Goal: Task Accomplishment & Management: Use online tool/utility

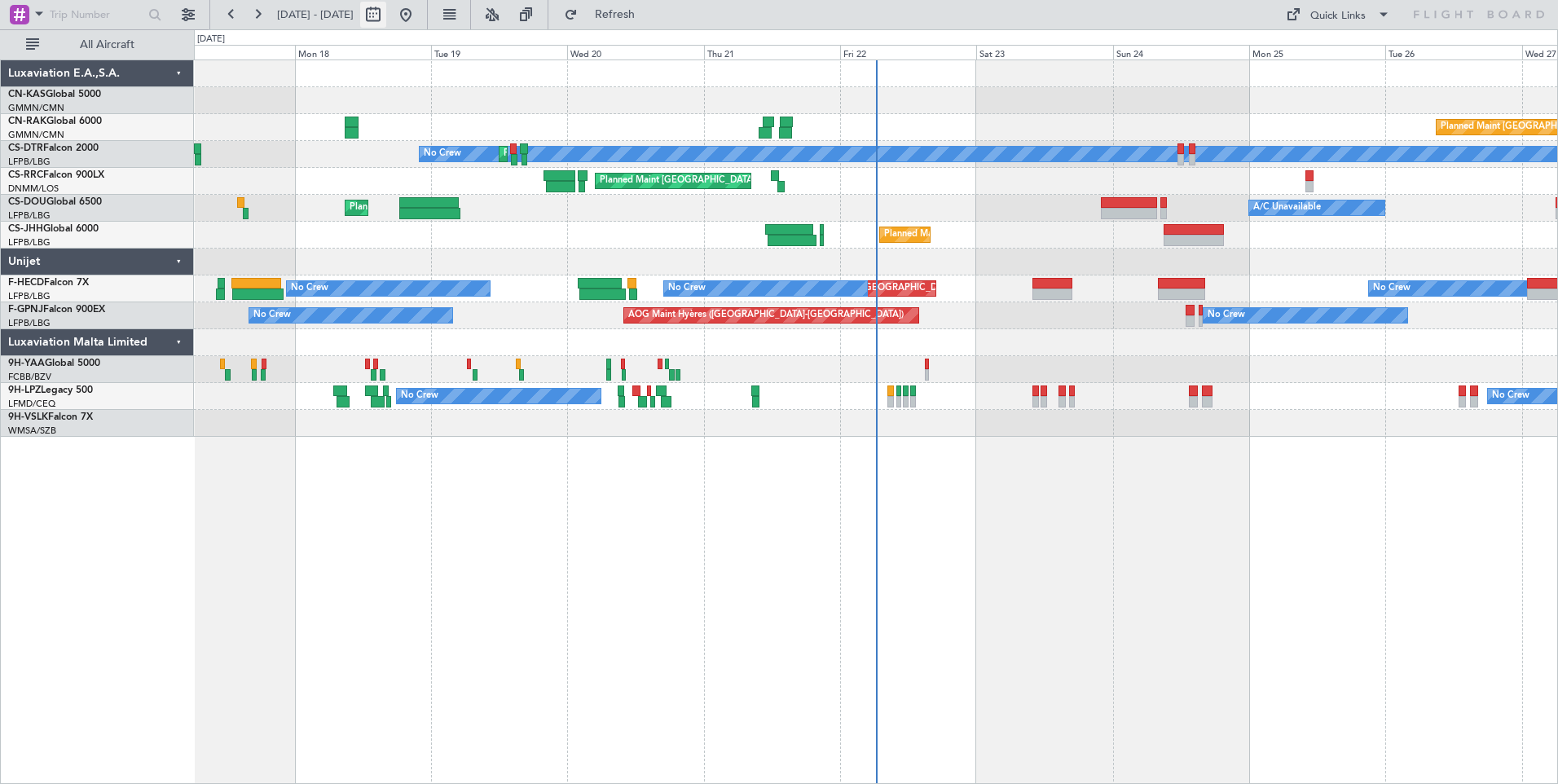
click at [386, 22] on button at bounding box center [373, 15] width 26 height 26
select select "8"
select select "2025"
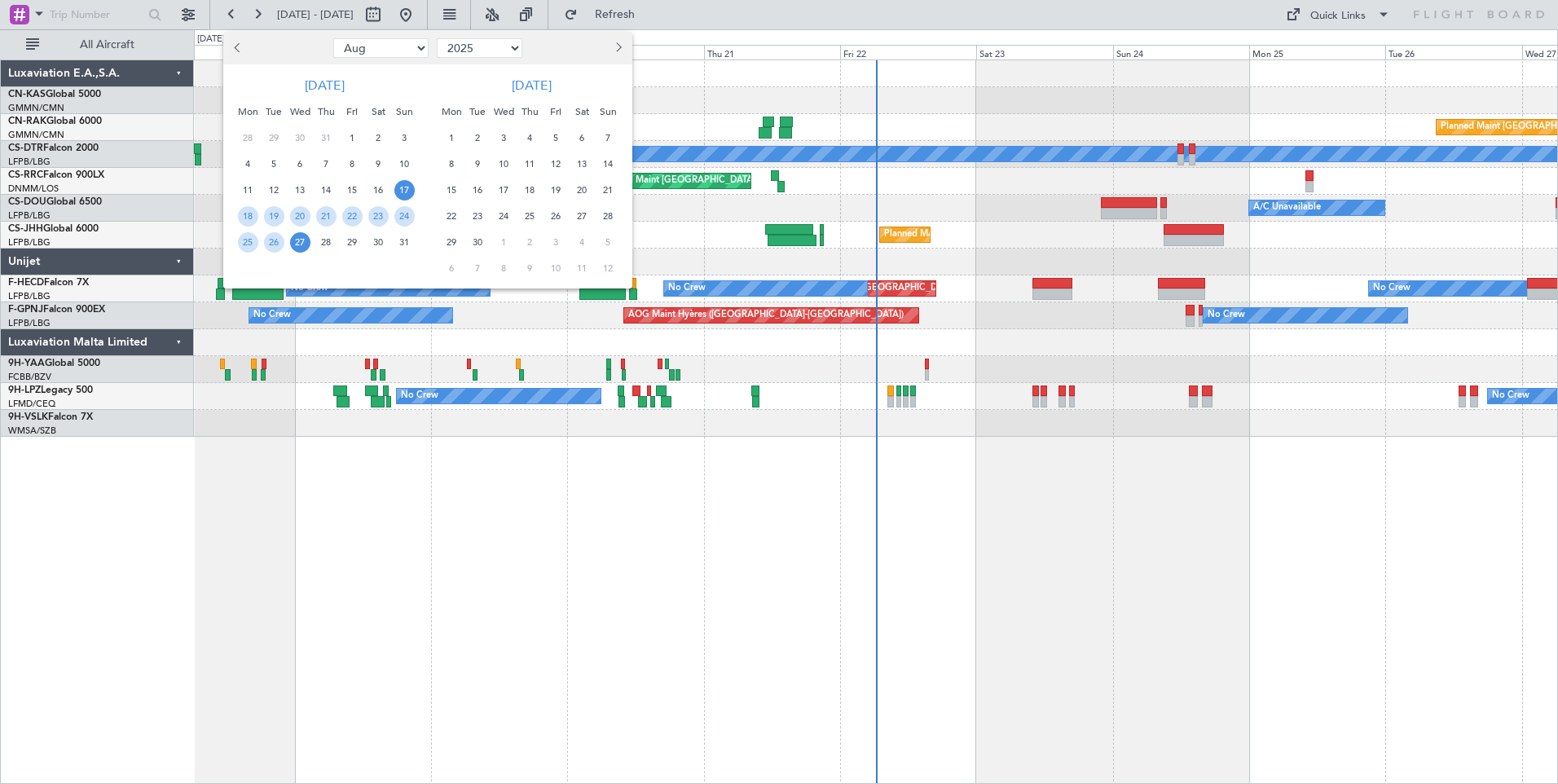
click at [401, 193] on span "17" at bounding box center [405, 190] width 20 height 20
click at [401, 249] on span "31" at bounding box center [405, 242] width 20 height 20
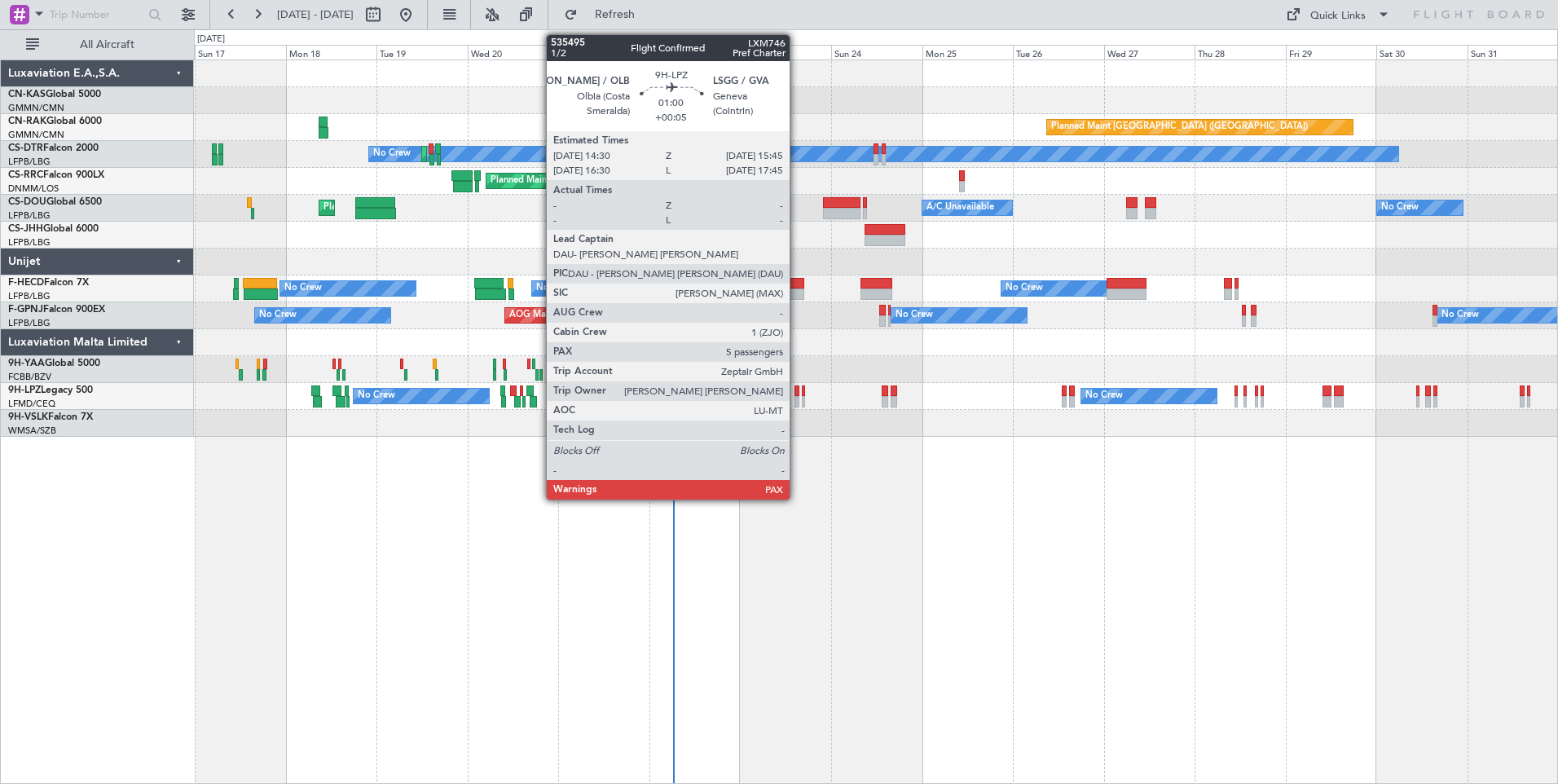
click at [797, 404] on div at bounding box center [796, 402] width 5 height 11
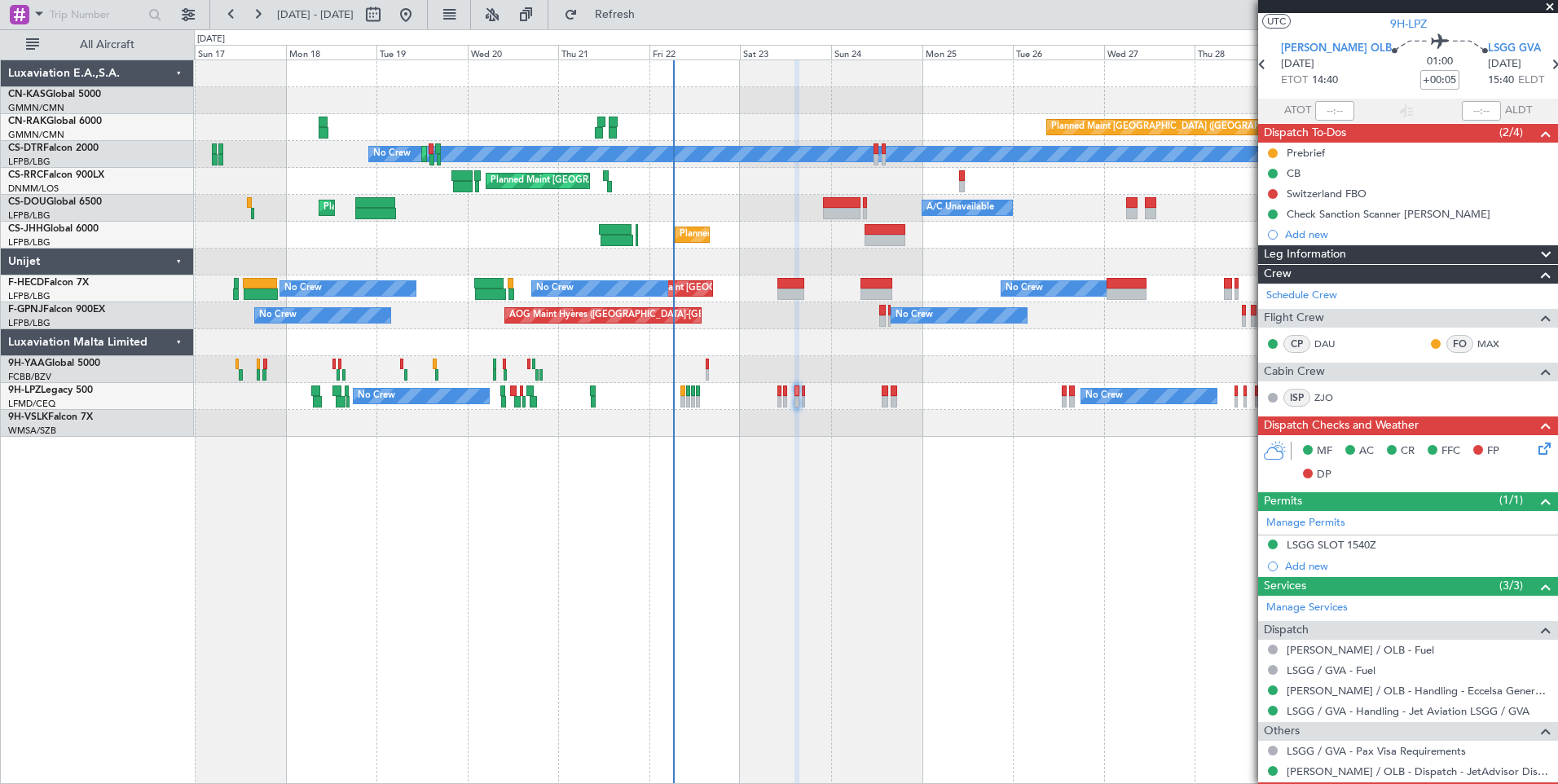
scroll to position [30, 0]
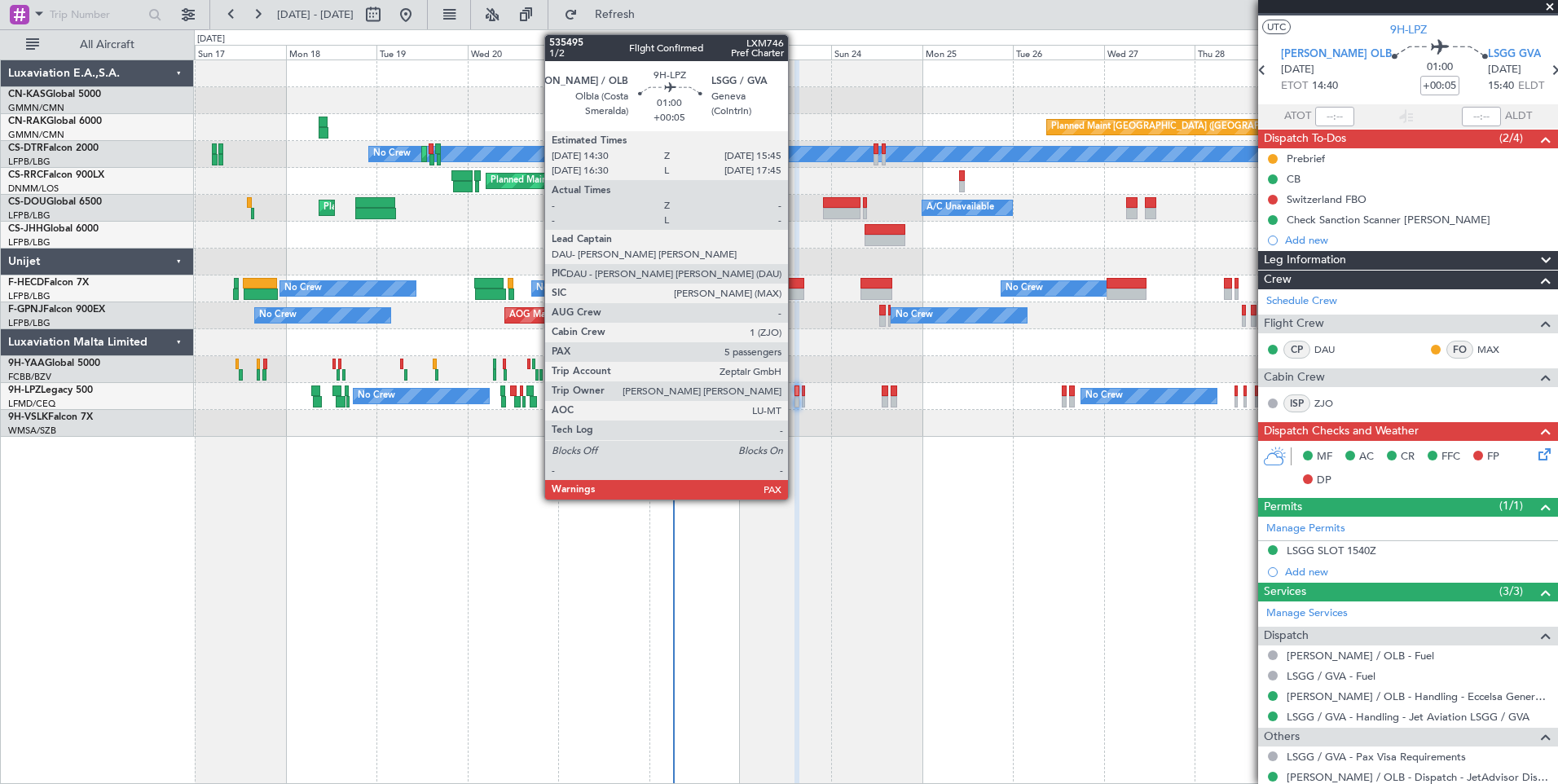
click at [795, 397] on div at bounding box center [796, 402] width 5 height 11
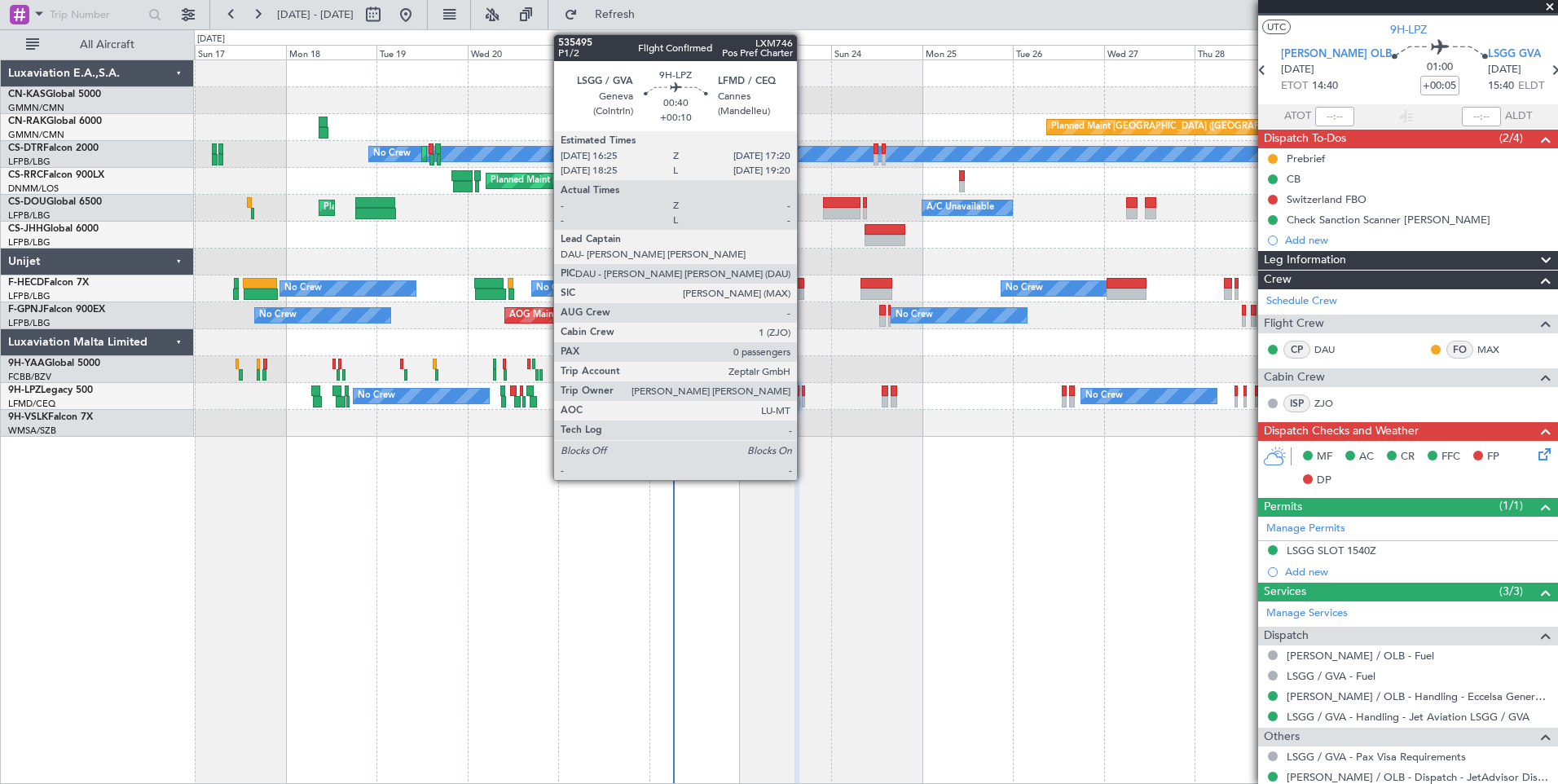
click at [805, 392] on div at bounding box center [804, 391] width 4 height 11
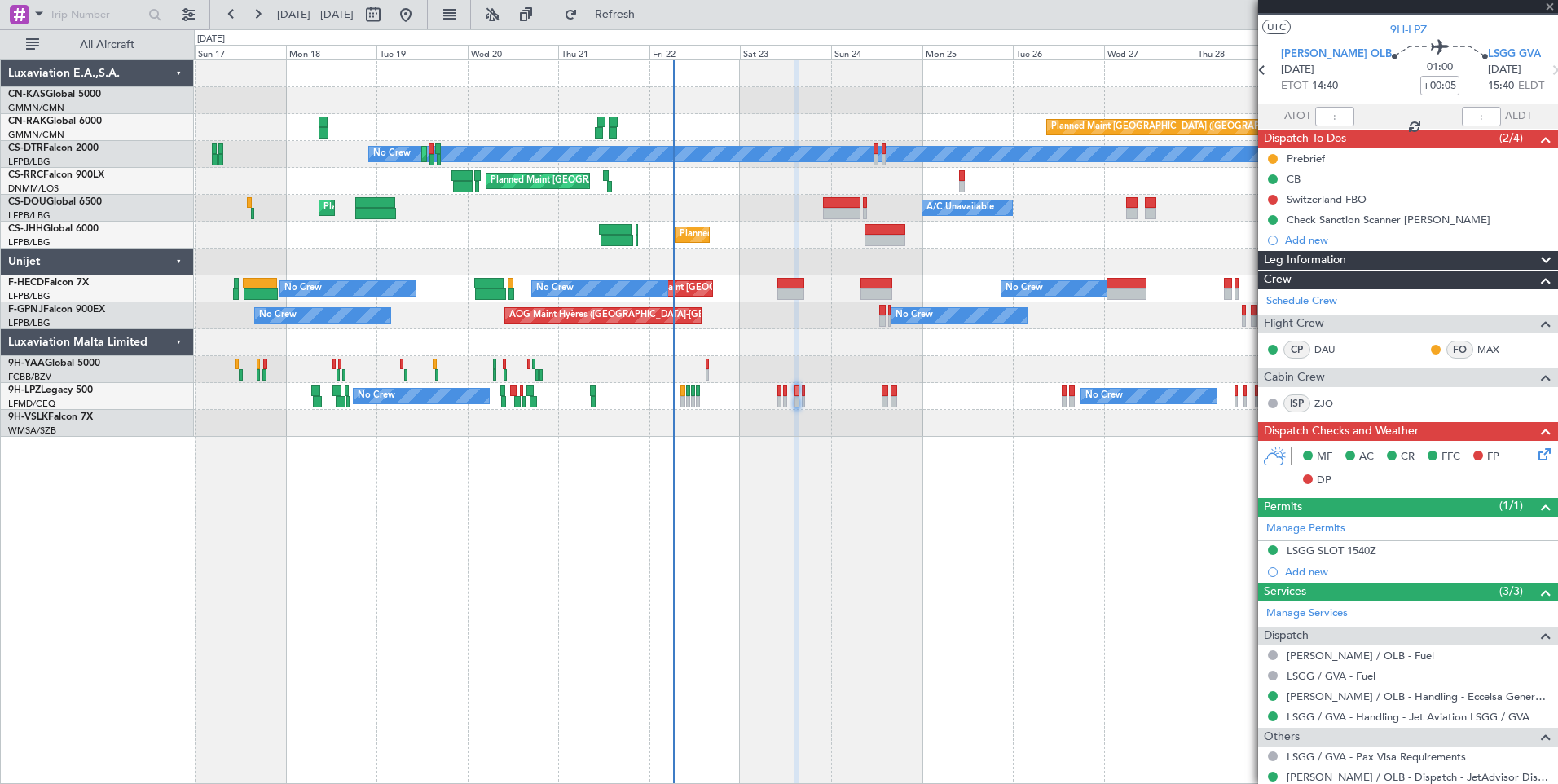
type input "+00:10"
type input "0"
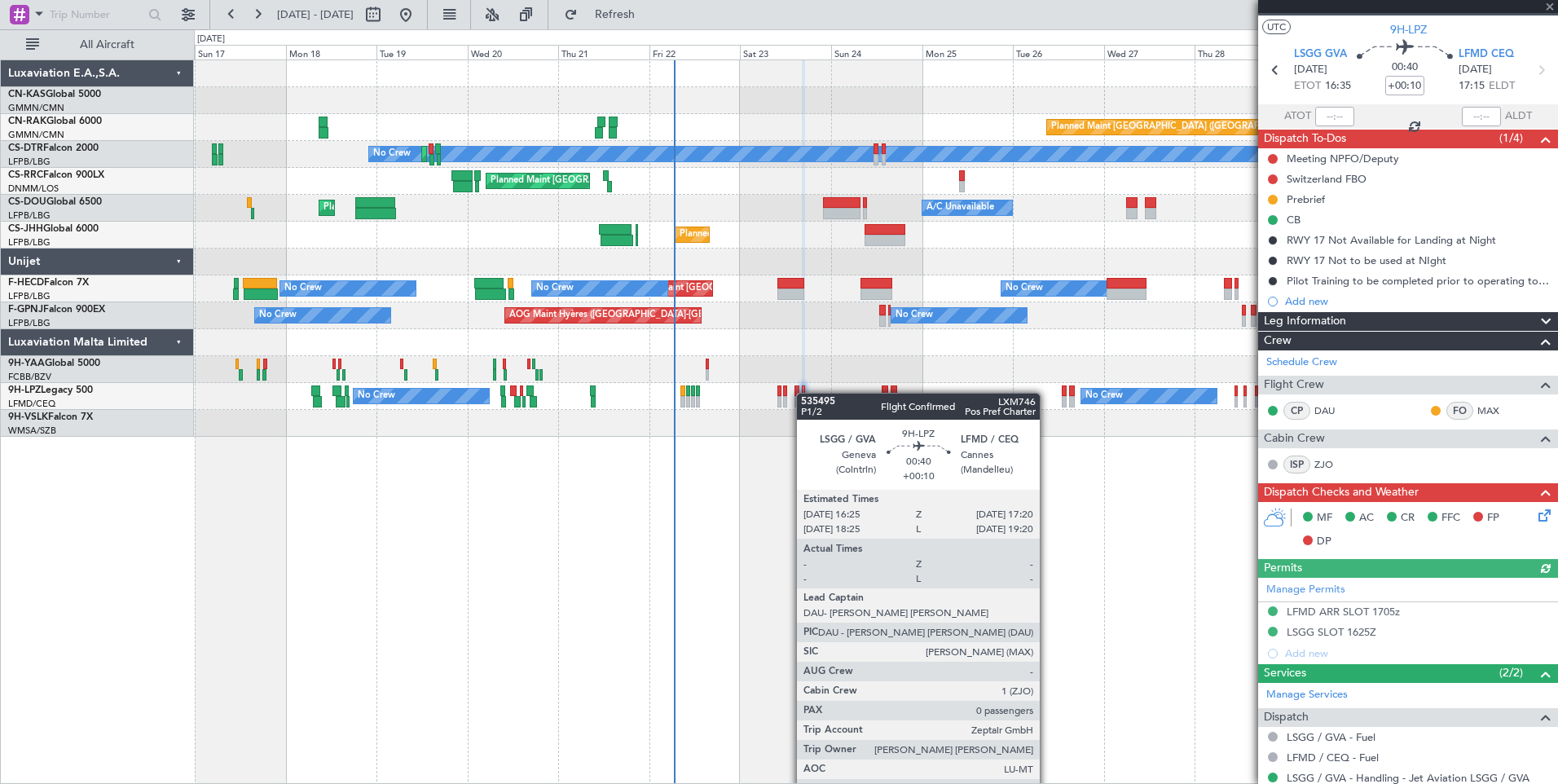
scroll to position [0, 0]
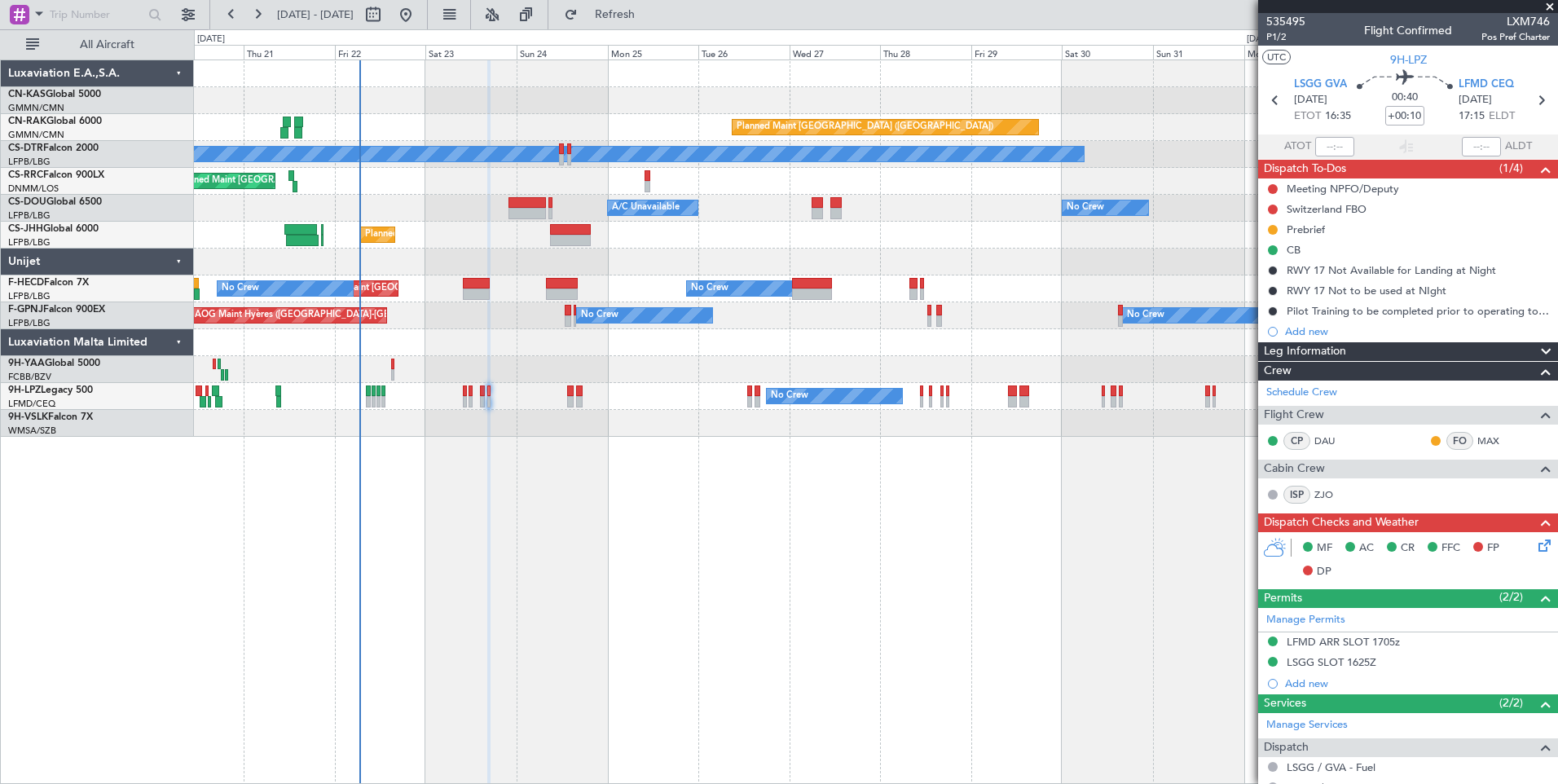
click at [744, 514] on div "Planned Maint [GEOGRAPHIC_DATA] ([GEOGRAPHIC_DATA]) No Crew Planned Maint Sofia…" at bounding box center [876, 421] width 1364 height 725
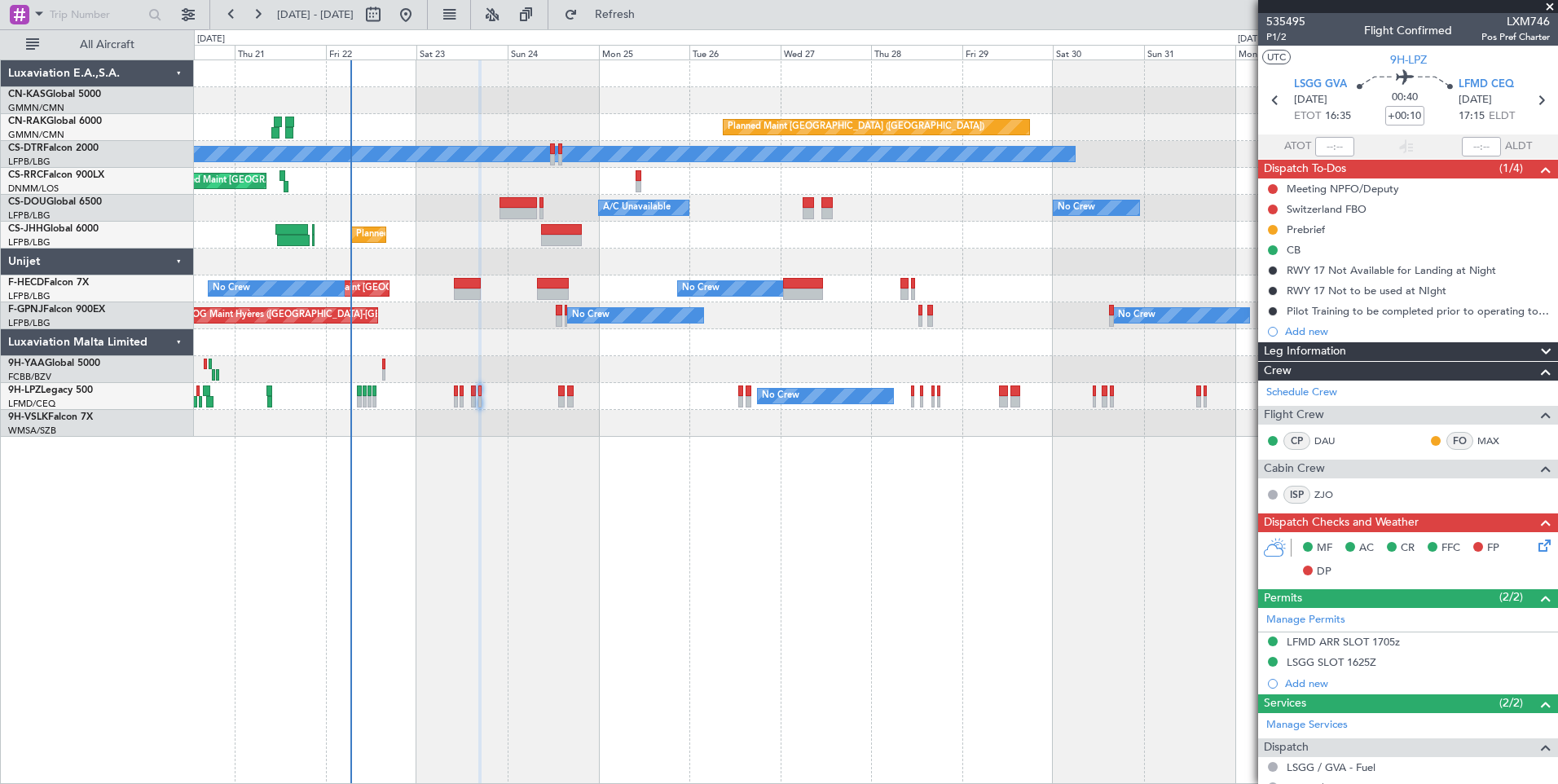
click at [410, 783] on html "[DATE] - [DATE] Refresh Quick Links All Aircraft Planned Maint [GEOGRAPHIC_DATA…" at bounding box center [779, 392] width 1558 height 784
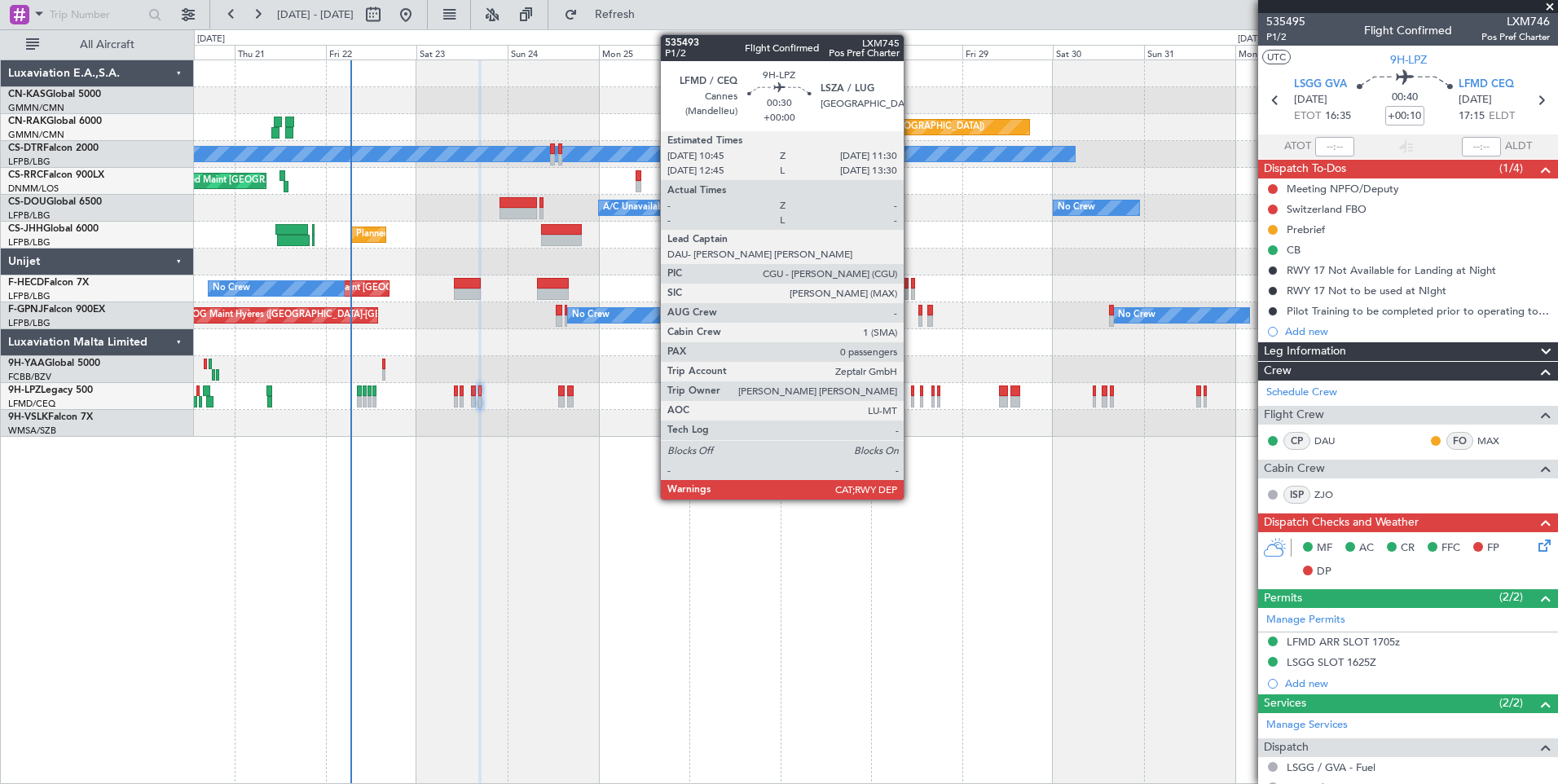
click at [911, 394] on div at bounding box center [913, 391] width 4 height 11
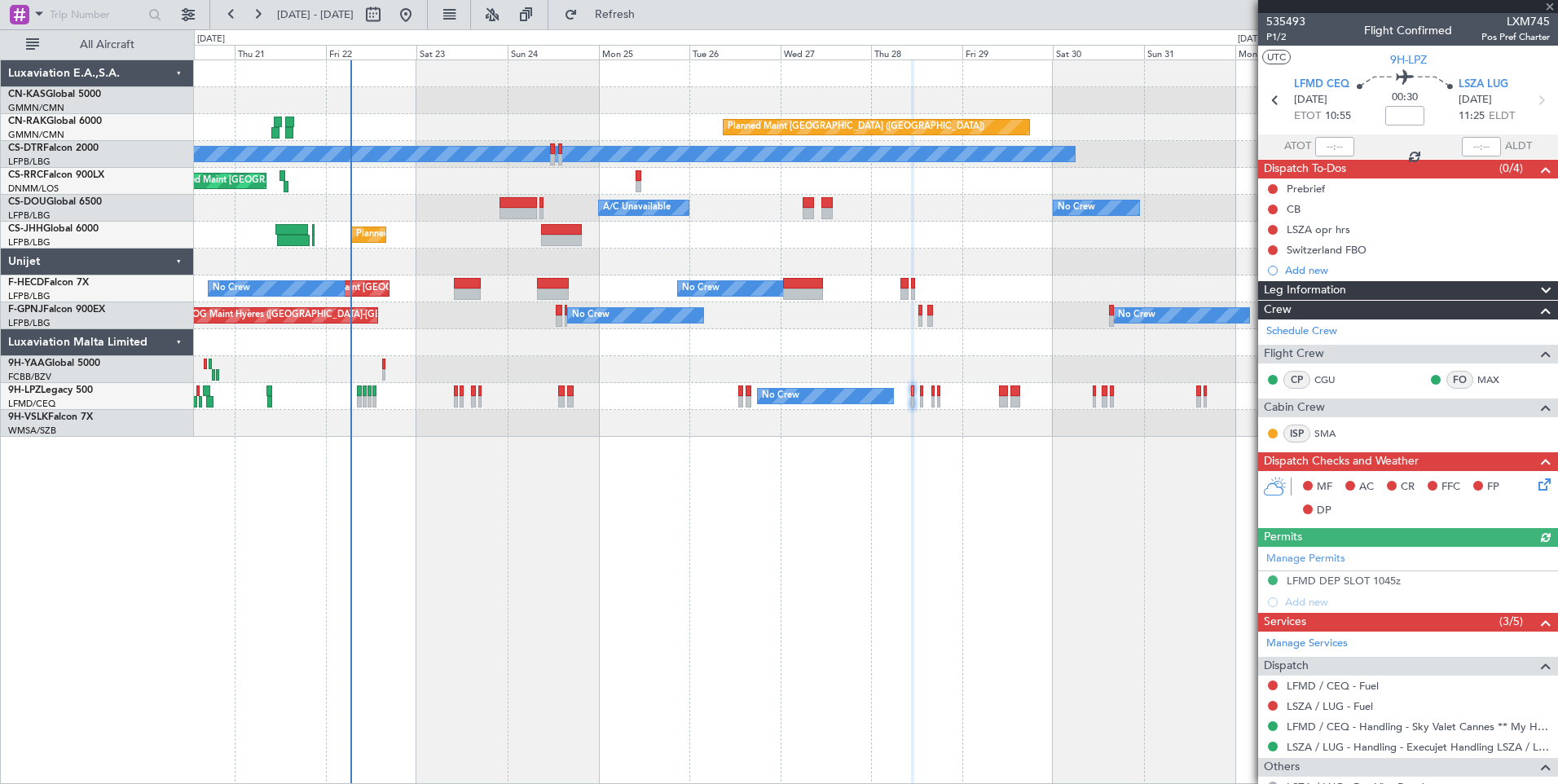
scroll to position [79, 0]
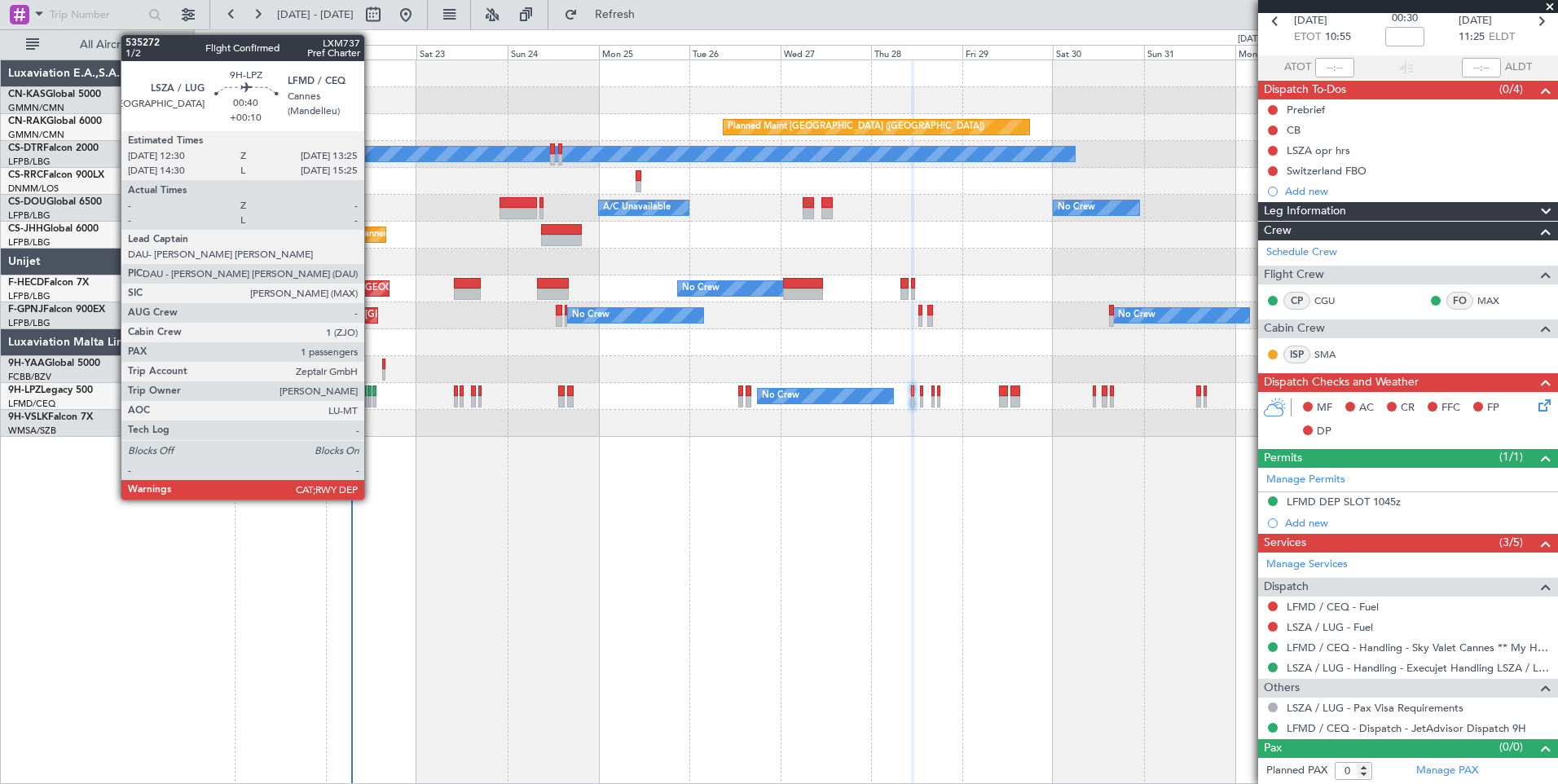
click at [372, 397] on div at bounding box center [374, 402] width 4 height 11
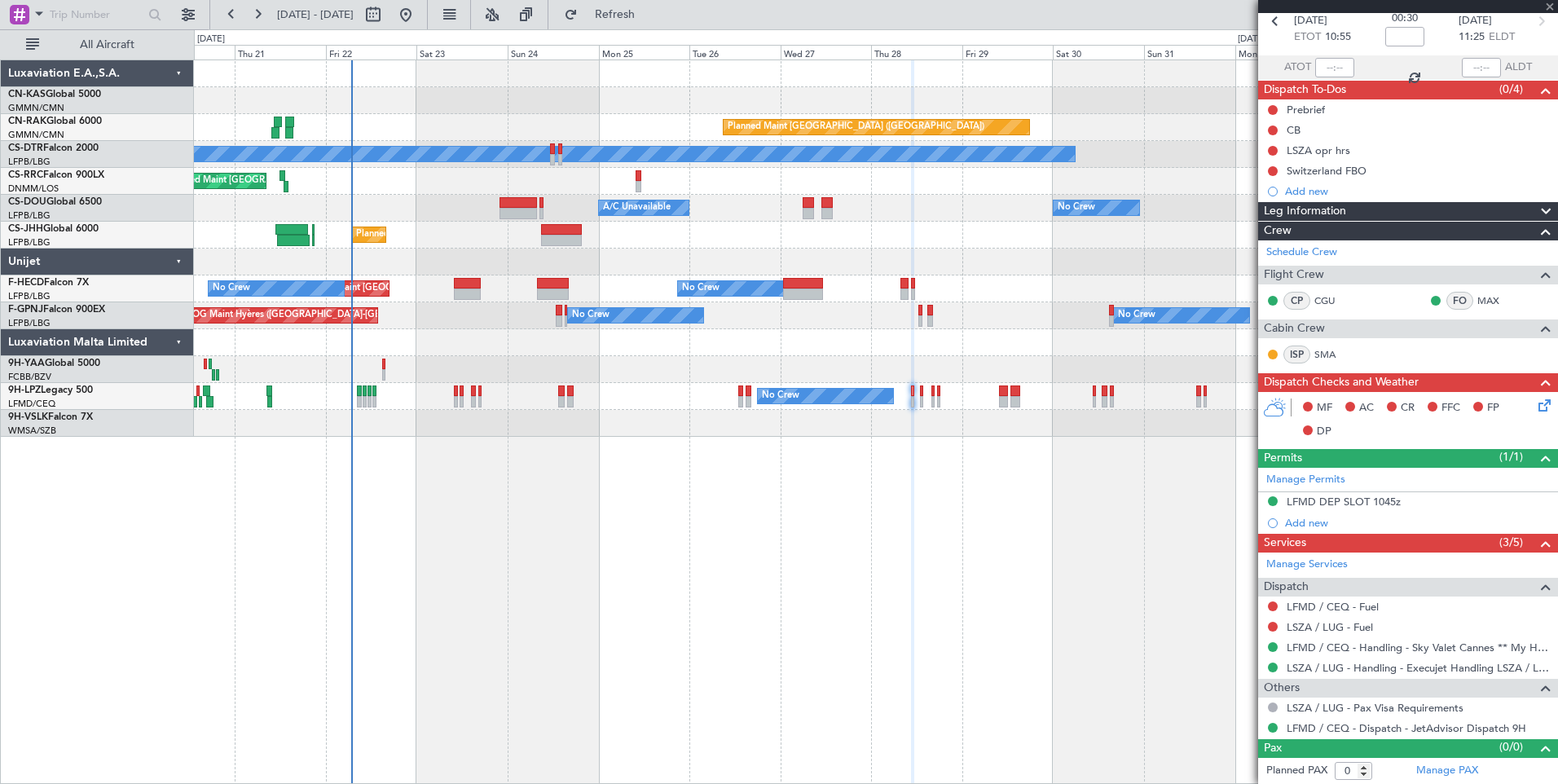
type input "+00:10"
type input "1"
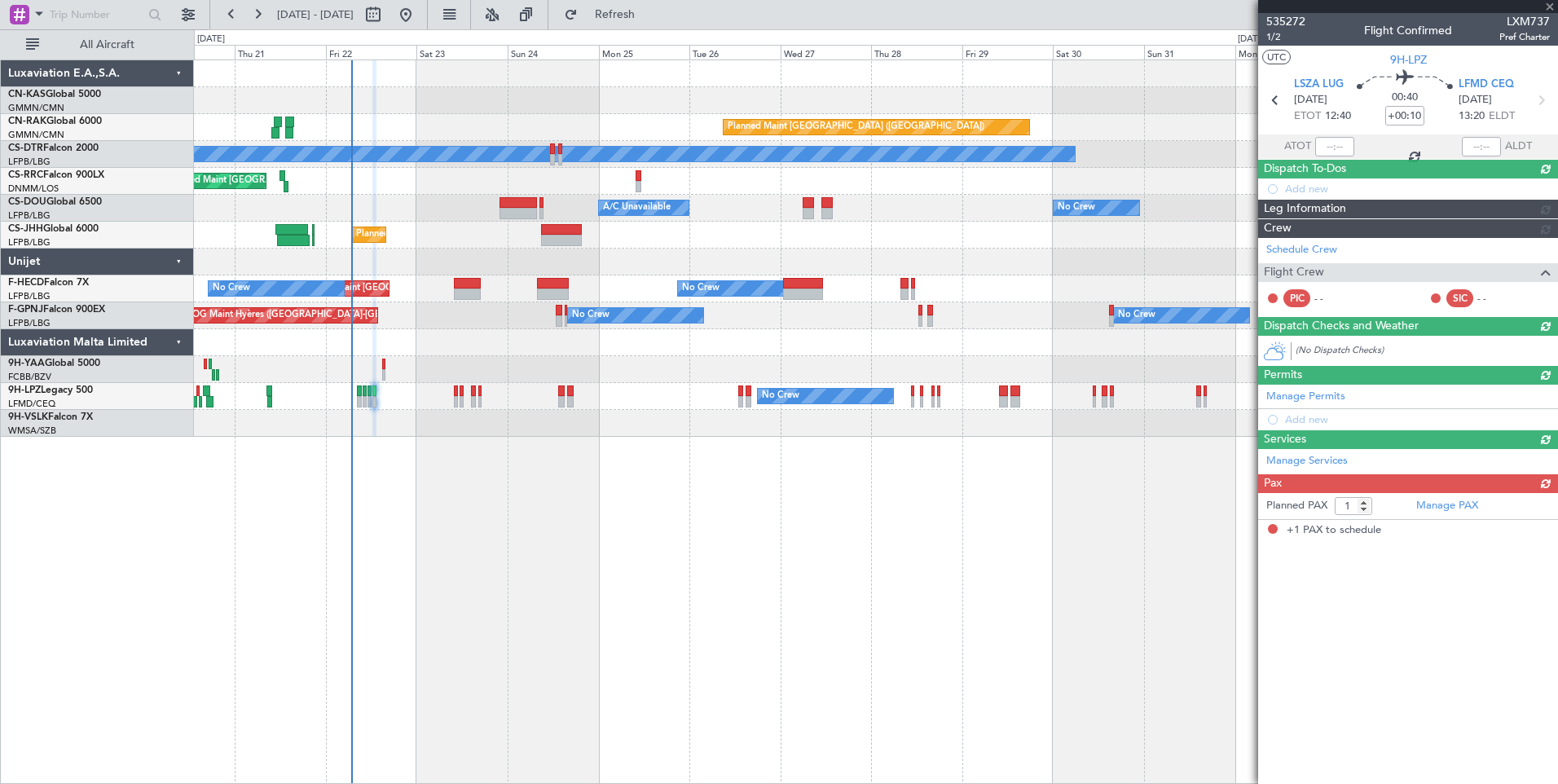
scroll to position [0, 0]
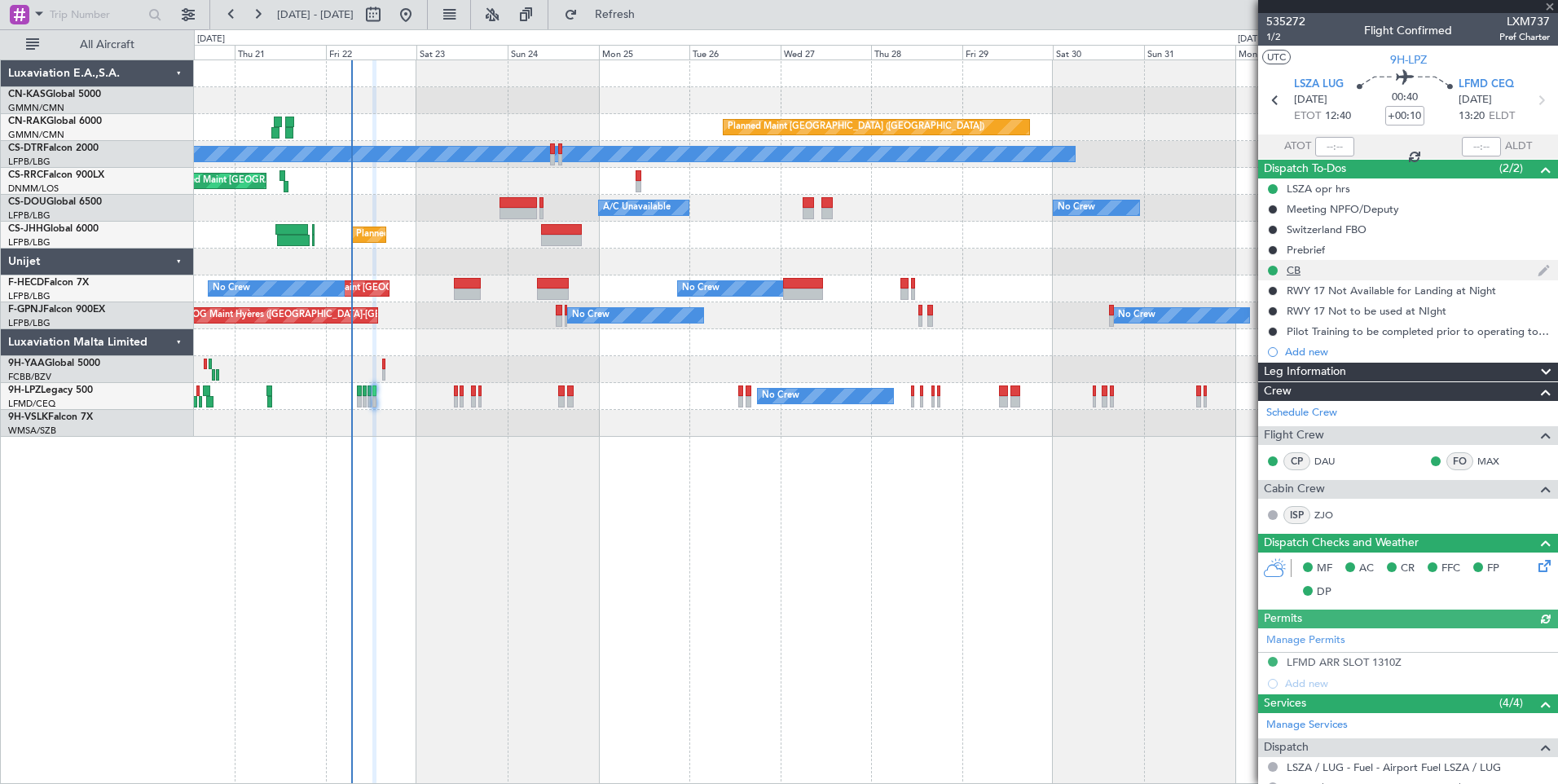
click at [1294, 270] on div "CB" at bounding box center [1293, 270] width 14 height 14
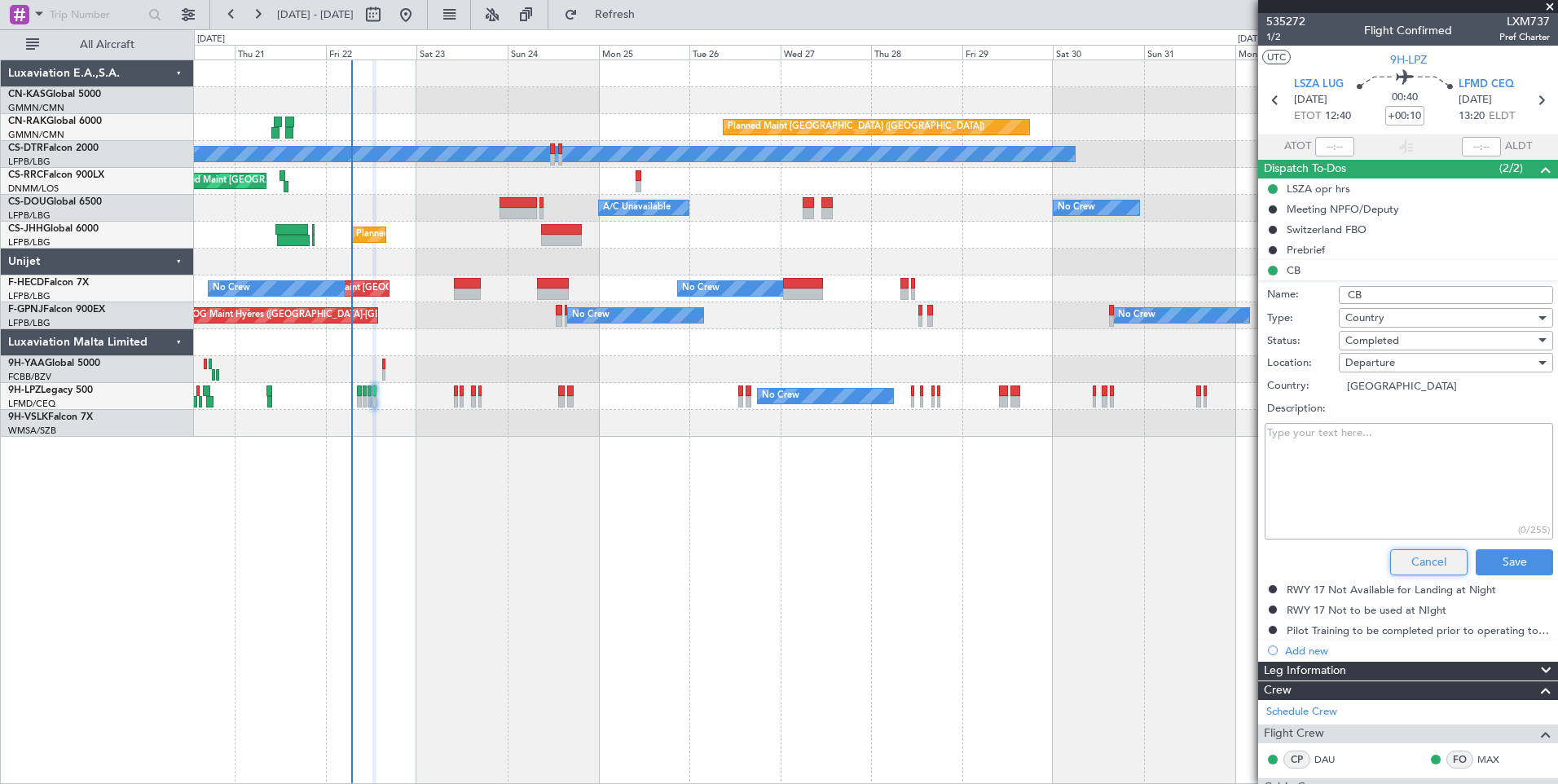
click at [1417, 571] on button "Cancel" at bounding box center [1428, 562] width 77 height 26
